Goal: Obtain resource: Obtain resource

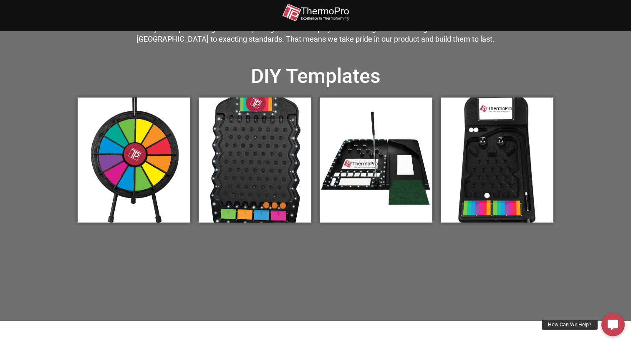
scroll to position [300, 0]
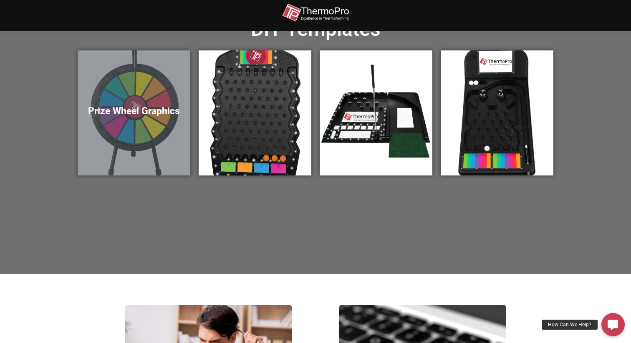
click at [149, 124] on div "Prize Wheel Graphics" at bounding box center [134, 112] width 113 height 125
click at [137, 112] on h5 "Prize Wheel Graphics" at bounding box center [134, 112] width 96 height 12
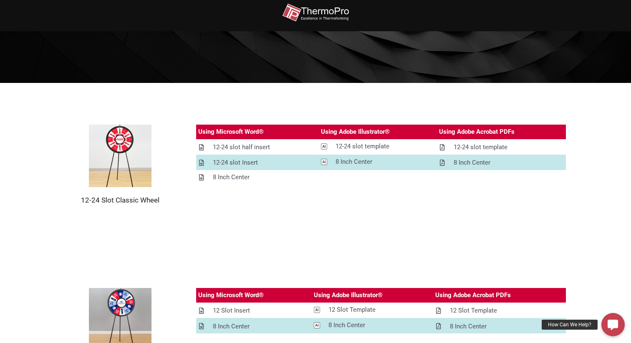
scroll to position [97, 0]
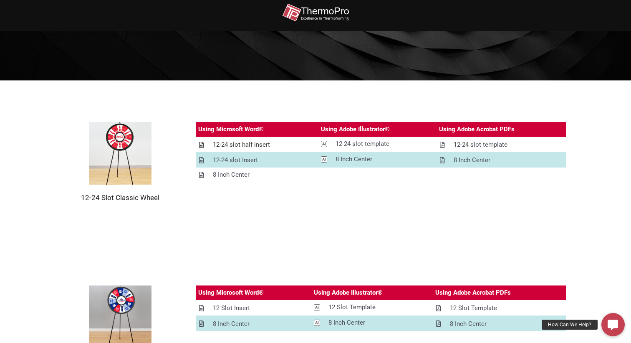
click at [245, 145] on div "12-24 slot half insert" at bounding box center [241, 145] width 57 height 10
click at [322, 143] on icon at bounding box center [324, 144] width 6 height 6
click at [441, 145] on icon at bounding box center [442, 145] width 5 height 6
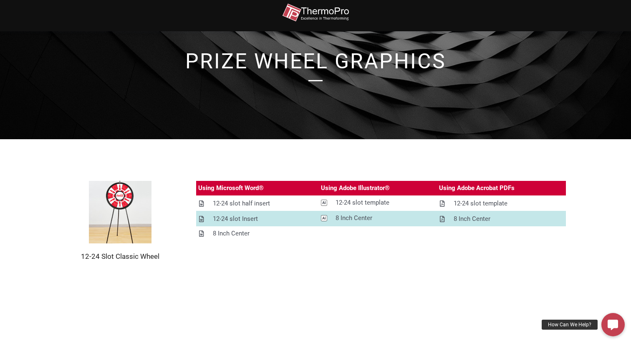
scroll to position [40, 0]
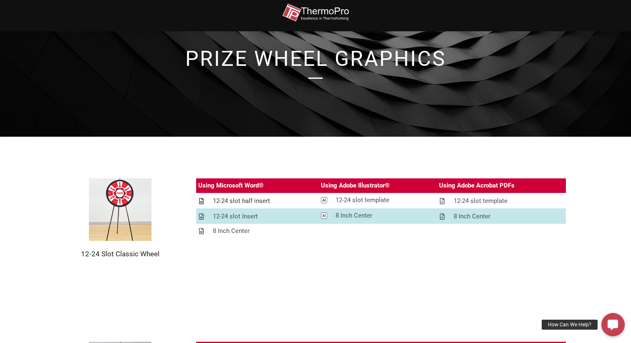
click at [200, 199] on icon at bounding box center [201, 201] width 5 height 6
click at [250, 214] on div "12-24 slot Insert" at bounding box center [235, 217] width 45 height 10
